Goal: Information Seeking & Learning: Learn about a topic

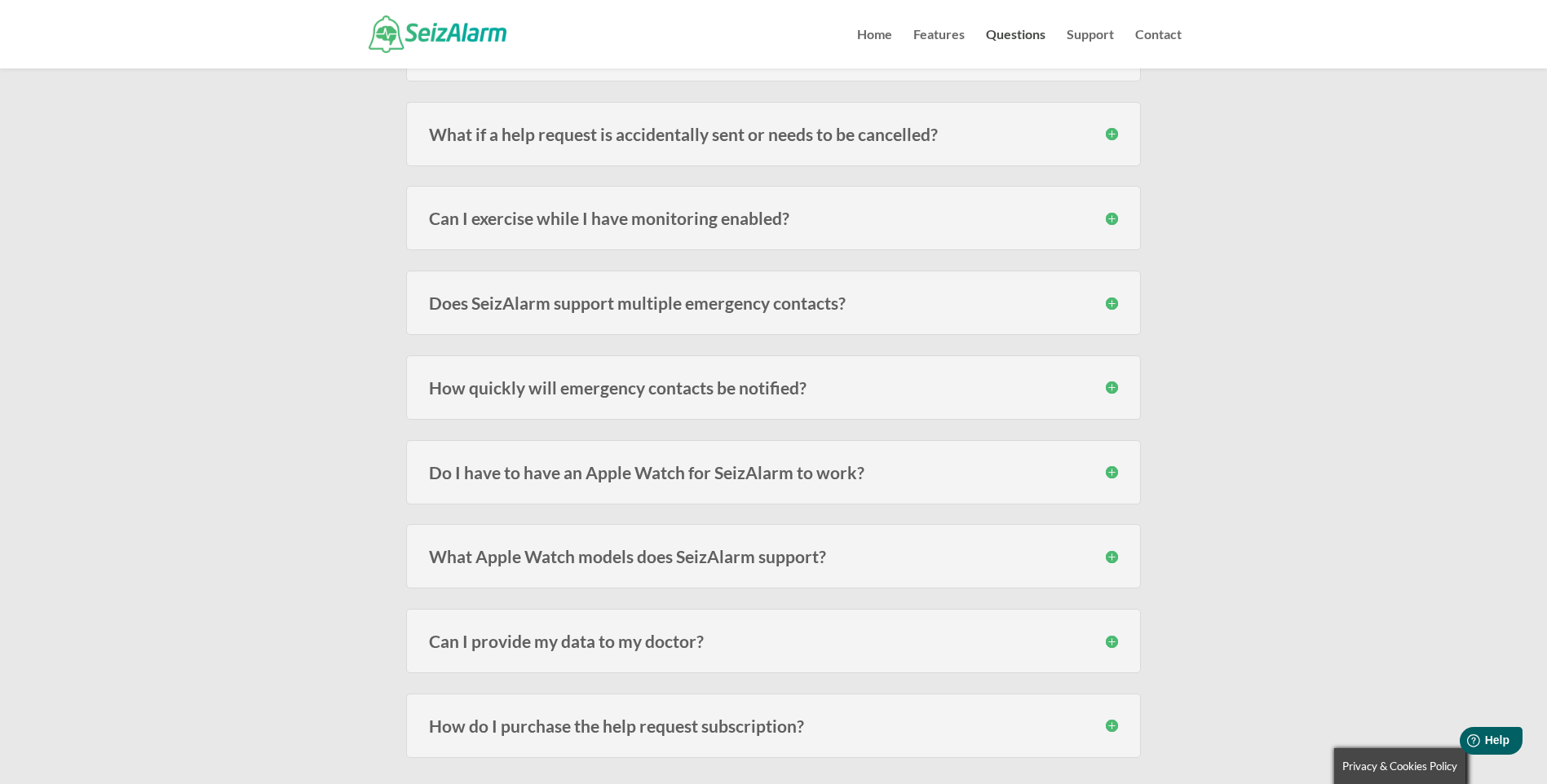
scroll to position [897, 0]
click at [699, 481] on div "Do I have to have an Apple Watch for SeizAlarm to work? No , the Watch adds the…" at bounding box center [773, 471] width 735 height 65
click at [1108, 469] on h3 "Do I have to have an Apple Watch for SeizAlarm to work?" at bounding box center [773, 471] width 689 height 17
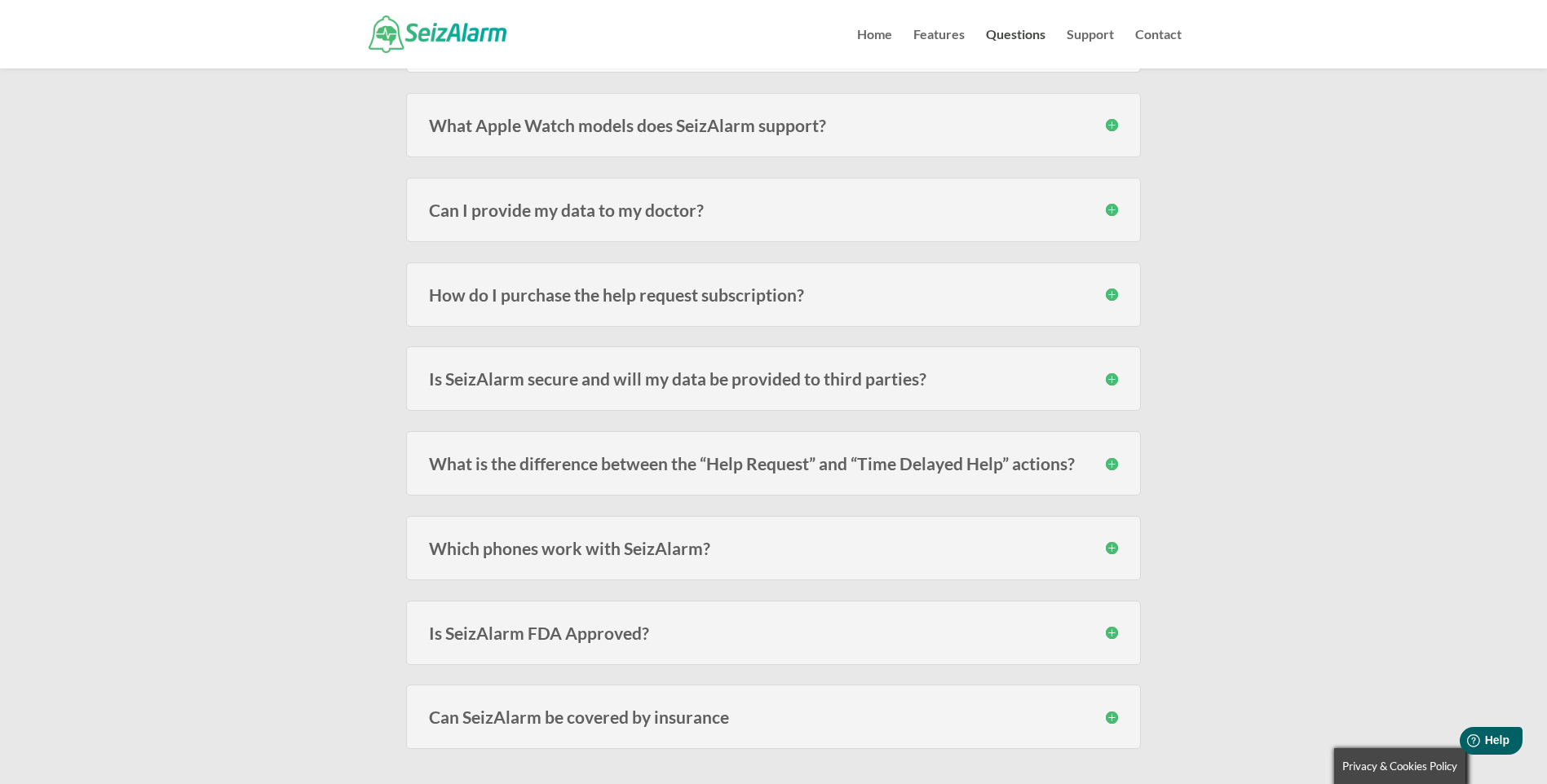
scroll to position [1549, 0]
click at [583, 553] on h3 "Which phones work with SeizAlarm?" at bounding box center [773, 548] width 689 height 17
